Goal: Check status: Check status

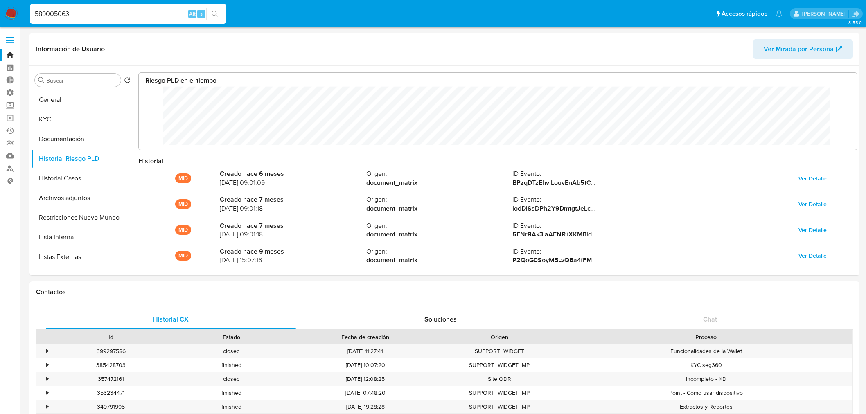
select select "10"
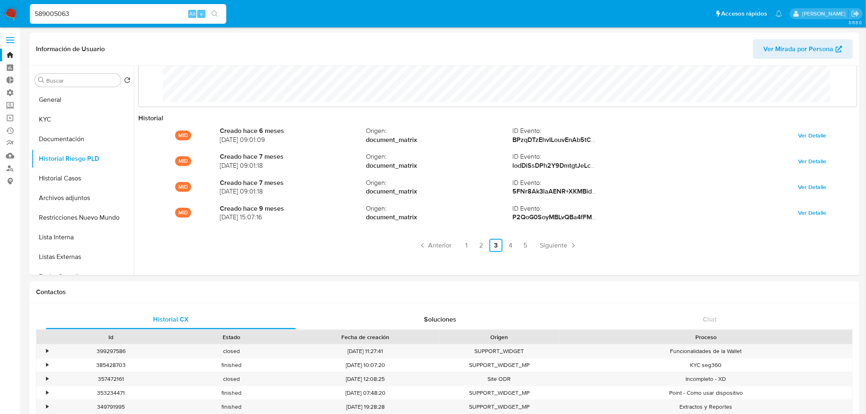
drag, startPoint x: 75, startPoint y: 6, endPoint x: -16, endPoint y: 23, distance: 93.2
type input "599255688"
click at [214, 15] on icon "search-icon" at bounding box center [215, 14] width 7 height 7
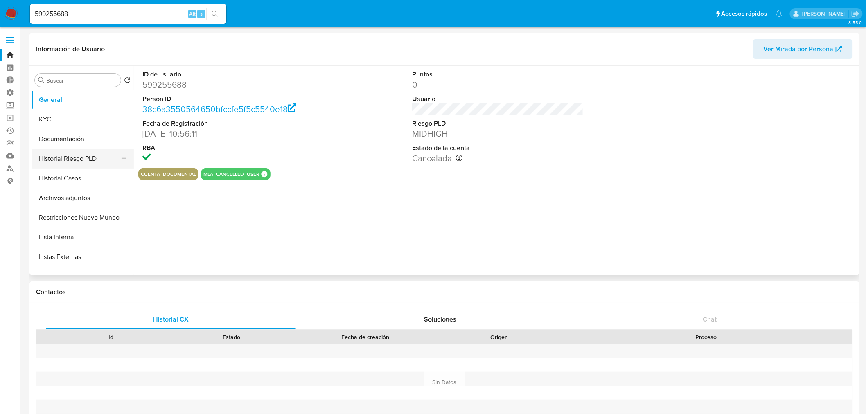
select select "10"
click at [85, 156] on button "Historial Riesgo PLD" at bounding box center [80, 159] width 96 height 20
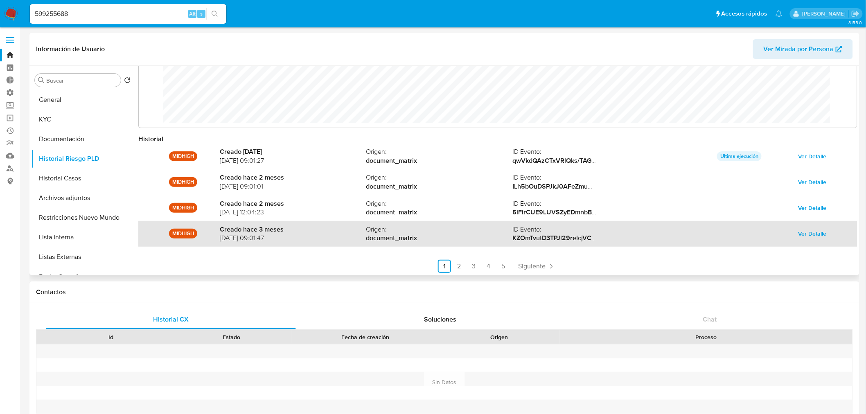
scroll to position [43, 0]
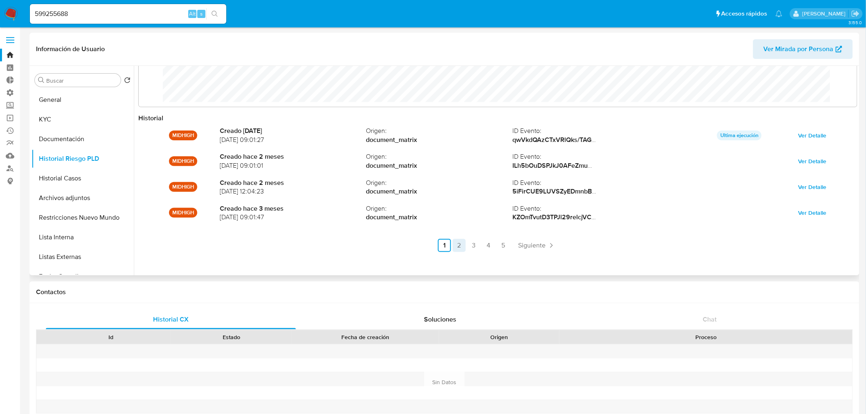
click at [457, 242] on link "2" at bounding box center [459, 245] width 13 height 13
click at [492, 241] on link "3" at bounding box center [495, 245] width 13 height 13
click at [508, 247] on link "4" at bounding box center [510, 245] width 13 height 13
click at [520, 246] on link "5" at bounding box center [525, 245] width 13 height 13
click at [485, 244] on link "1" at bounding box center [490, 245] width 13 height 13
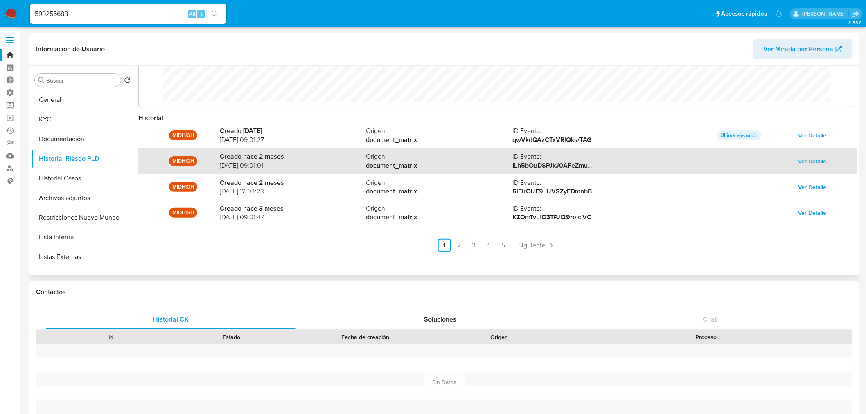
click at [817, 161] on span "Ver Detalle" at bounding box center [812, 161] width 28 height 11
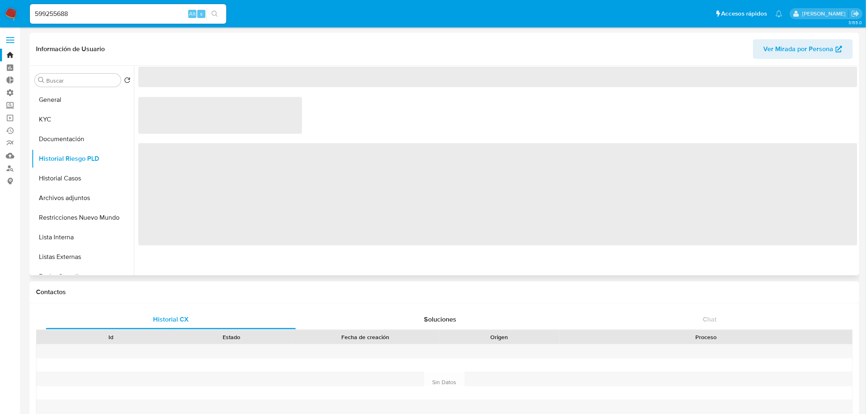
scroll to position [0, 0]
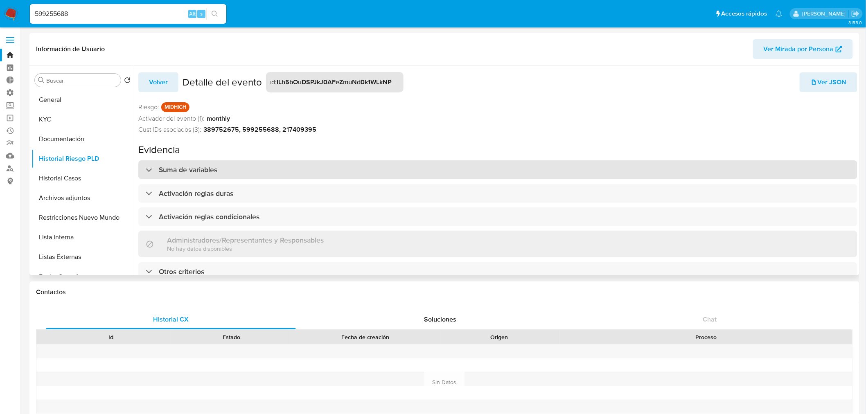
click at [216, 167] on h3 "Suma de variables" at bounding box center [188, 169] width 59 height 9
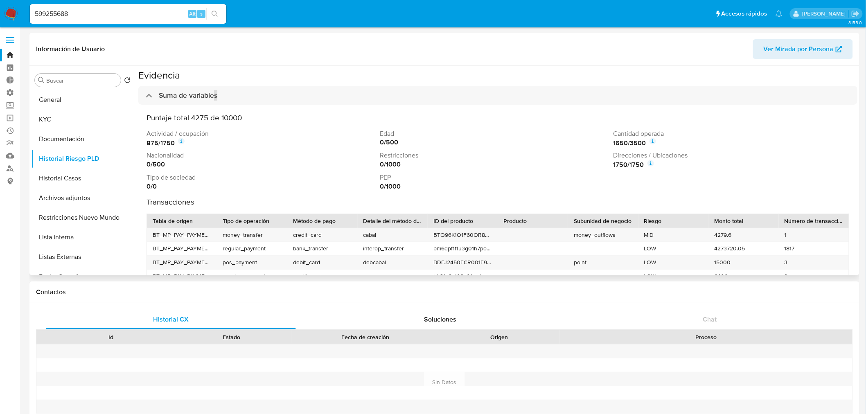
scroll to position [45, 0]
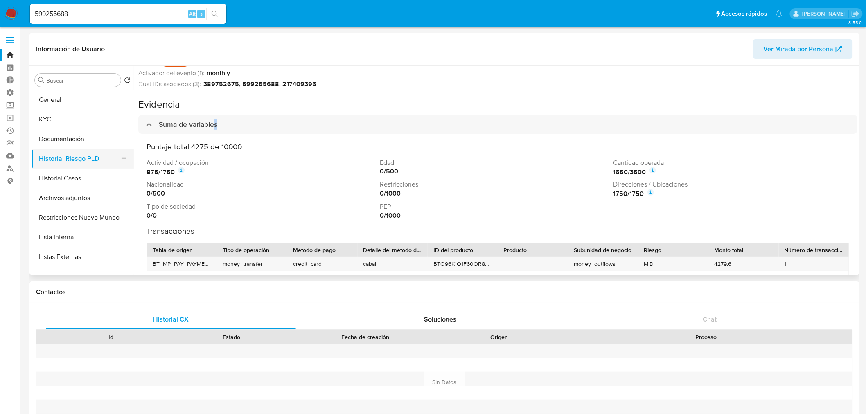
click at [80, 156] on button "Historial Riesgo PLD" at bounding box center [80, 159] width 96 height 20
click at [78, 97] on button "General" at bounding box center [80, 100] width 96 height 20
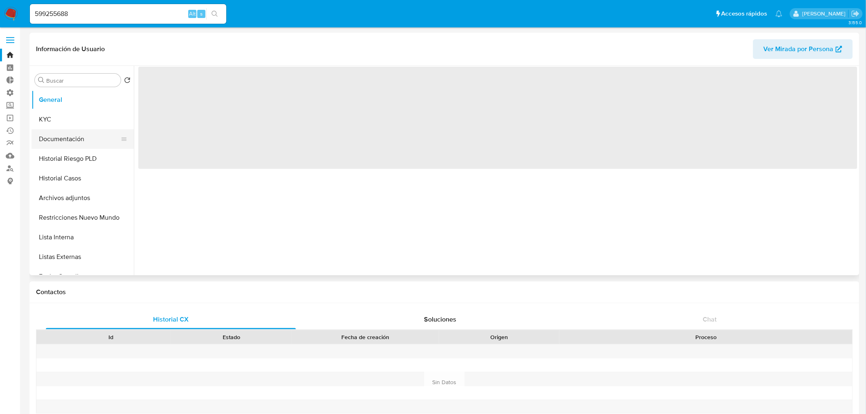
click at [68, 137] on button "Documentación" at bounding box center [80, 139] width 96 height 20
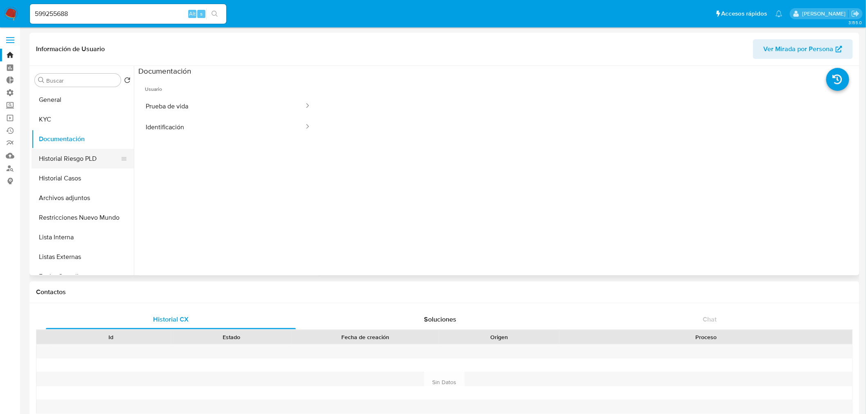
click at [77, 160] on button "Historial Riesgo PLD" at bounding box center [80, 159] width 96 height 20
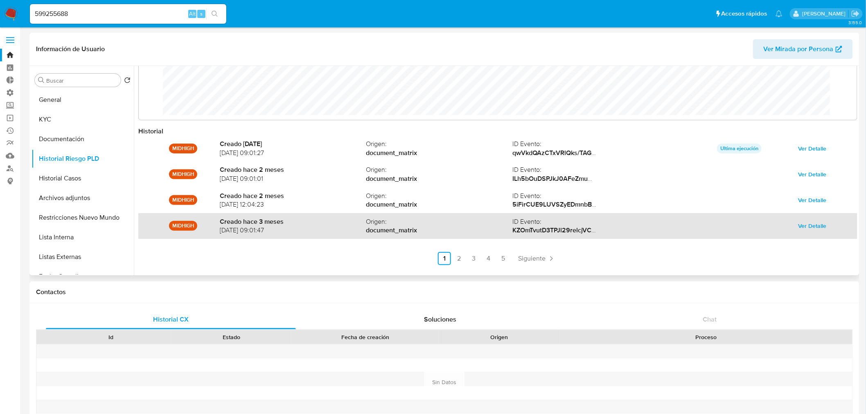
scroll to position [43, 0]
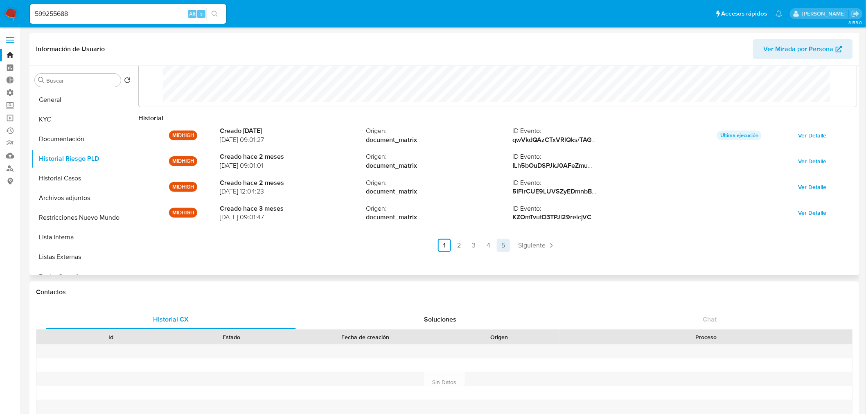
click at [502, 244] on link "5" at bounding box center [503, 245] width 13 height 13
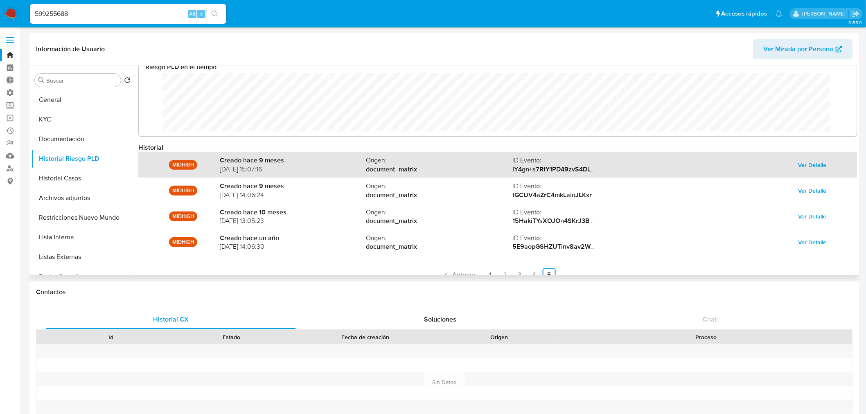
scroll to position [0, 0]
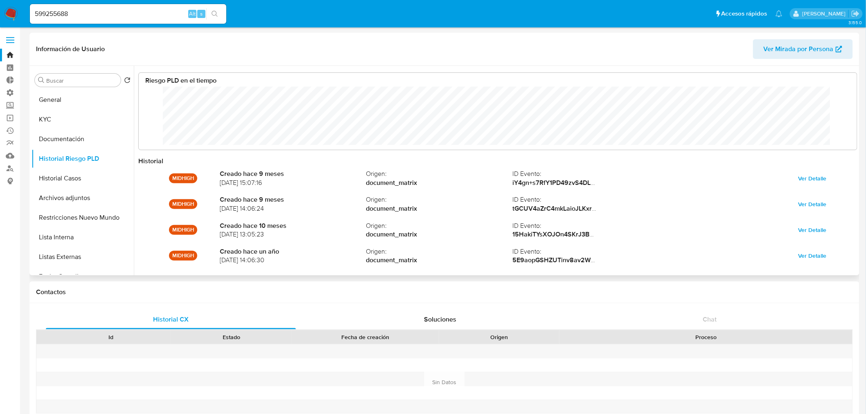
drag, startPoint x: 23, startPoint y: 99, endPoint x: 29, endPoint y: 100, distance: 6.6
click at [32, 103] on div "Buscar Volver al orden por defecto General KYC Documentación Historial Riesgo P…" at bounding box center [444, 171] width 830 height 210
click at [31, 103] on div "Buscar Volver al orden por defecto General KYC Documentación Historial Riesgo P…" at bounding box center [444, 171] width 830 height 210
click at [76, 96] on button "General" at bounding box center [80, 100] width 96 height 20
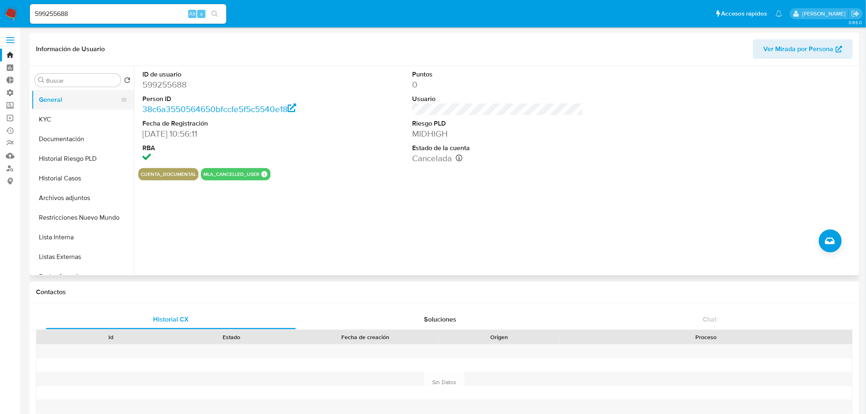
click at [83, 101] on button "General" at bounding box center [80, 100] width 96 height 20
